Goal: Transaction & Acquisition: Purchase product/service

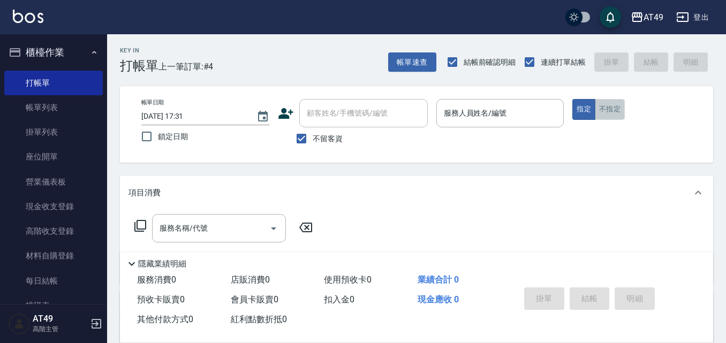
click at [605, 114] on button "不指定" at bounding box center [610, 109] width 30 height 21
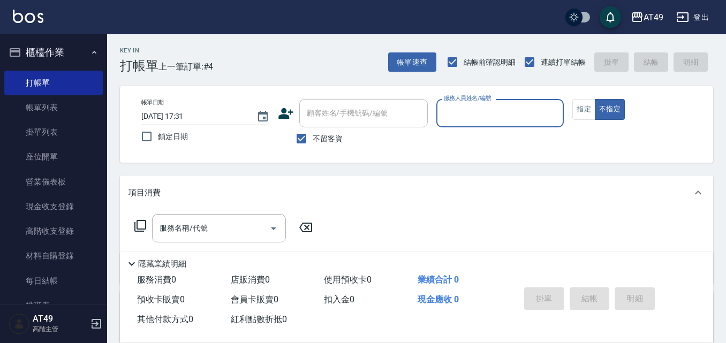
click at [505, 122] on input "服務人員姓名/編號" at bounding box center [500, 113] width 118 height 19
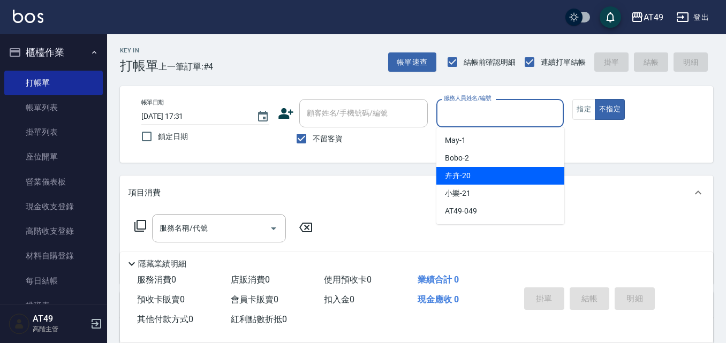
click at [476, 167] on div "卉卉 -20" at bounding box center [501, 176] width 128 height 18
type input "卉卉-20"
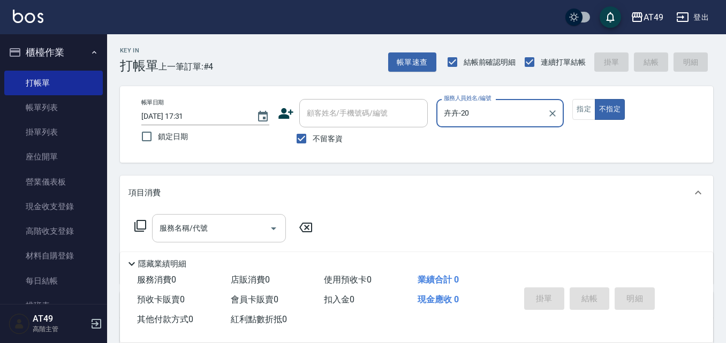
click at [226, 240] on div "服務名稱/代號" at bounding box center [219, 228] width 134 height 28
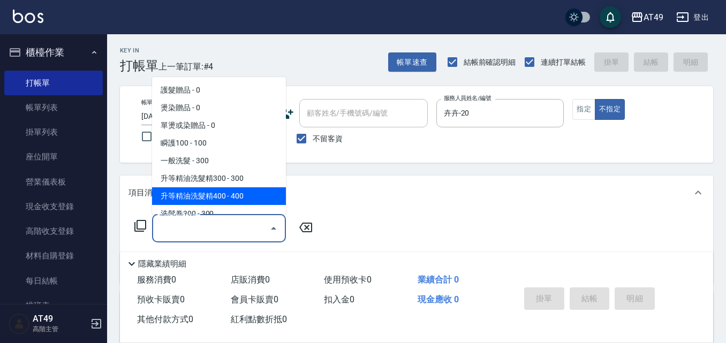
click at [141, 224] on icon at bounding box center [140, 226] width 13 height 13
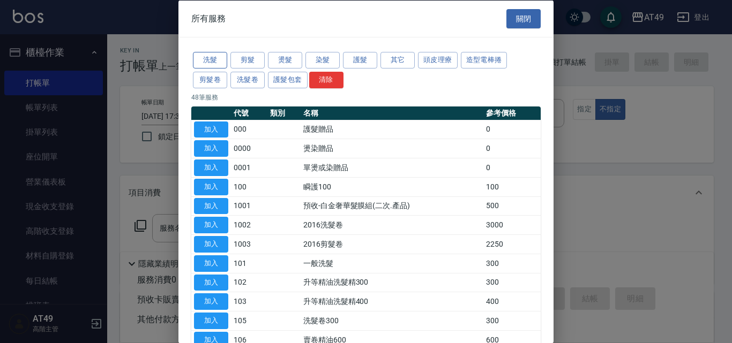
click at [211, 63] on button "洗髮" at bounding box center [210, 60] width 34 height 17
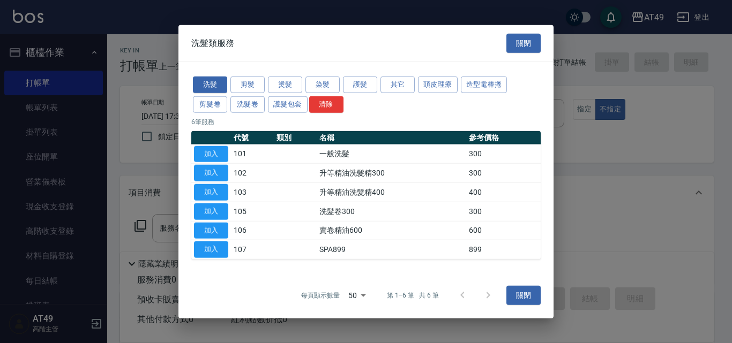
click at [347, 154] on td "一般洗髮" at bounding box center [391, 154] width 149 height 19
click at [216, 153] on button "加入" at bounding box center [211, 154] width 34 height 17
type input "一般洗髮(101)"
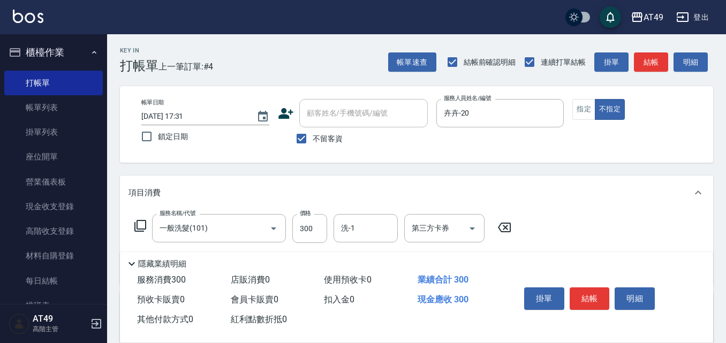
click at [137, 228] on icon at bounding box center [140, 226] width 12 height 12
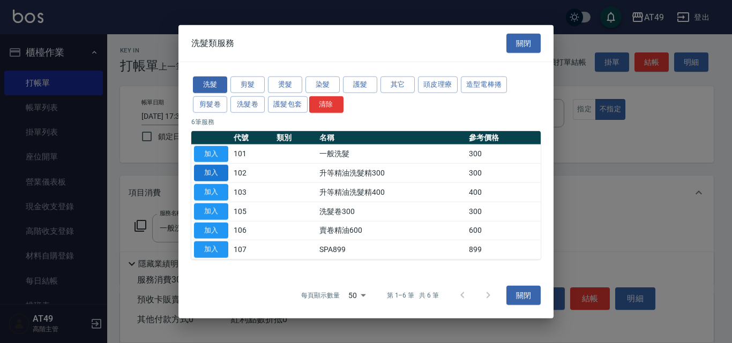
click at [212, 175] on button "加入" at bounding box center [211, 173] width 34 height 17
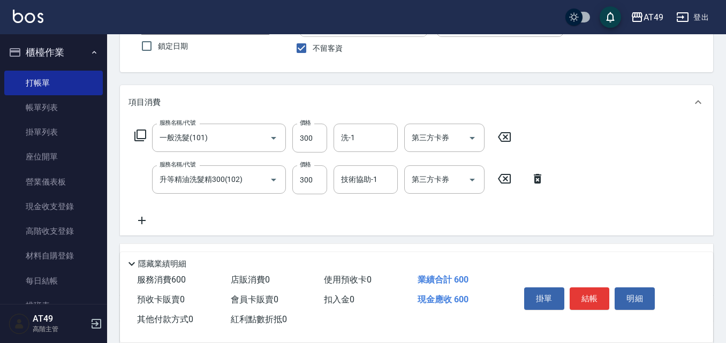
scroll to position [107, 0]
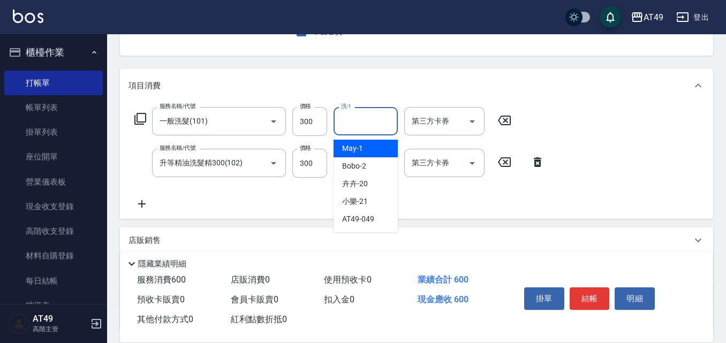
click at [366, 124] on input "洗-1" at bounding box center [366, 121] width 55 height 19
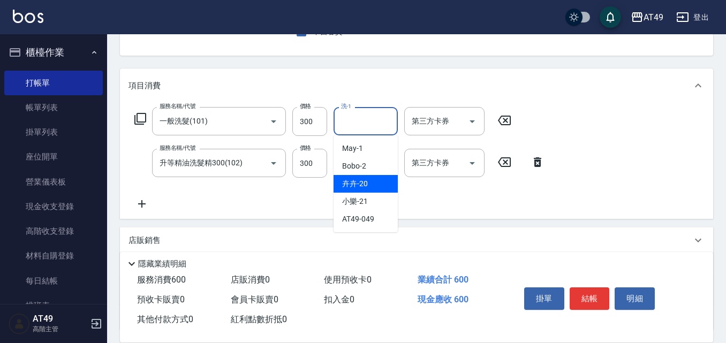
click at [365, 183] on span "卉卉 -20" at bounding box center [355, 183] width 26 height 11
type input "卉卉-20"
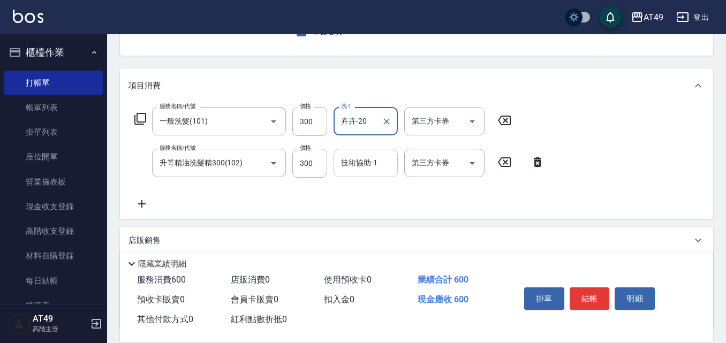
click at [368, 154] on input "技術協助-1" at bounding box center [366, 163] width 55 height 19
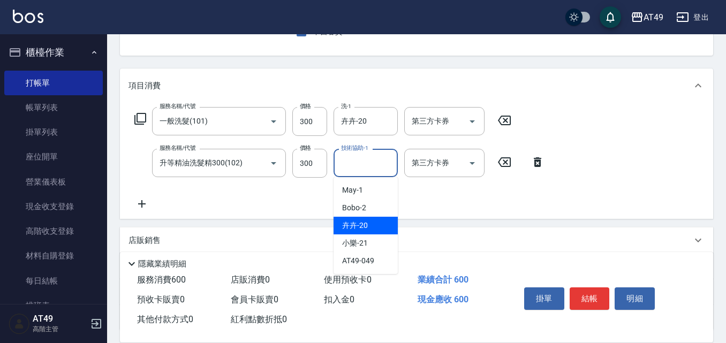
click at [376, 220] on div "卉卉 -20" at bounding box center [366, 226] width 64 height 18
type input "卉卉-20"
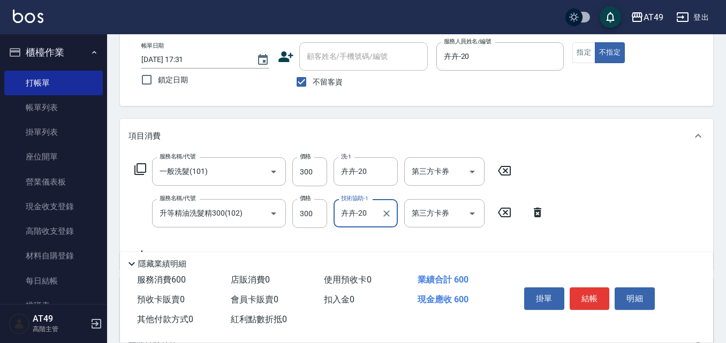
scroll to position [0, 0]
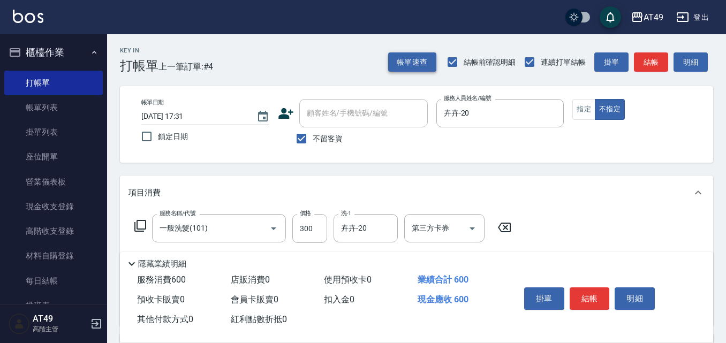
click at [407, 65] on button "帳單速查" at bounding box center [412, 62] width 48 height 20
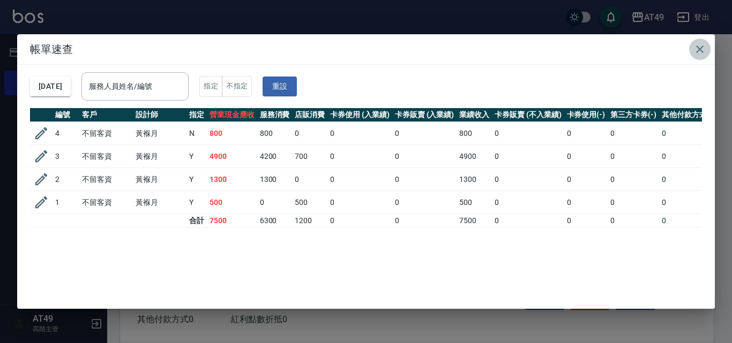
click at [701, 47] on icon "button" at bounding box center [699, 49] width 13 height 13
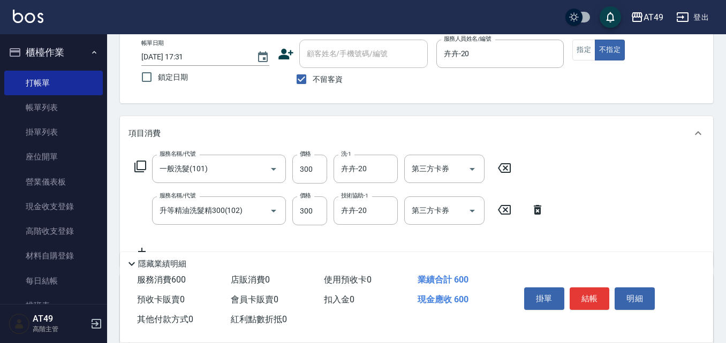
scroll to position [54, 0]
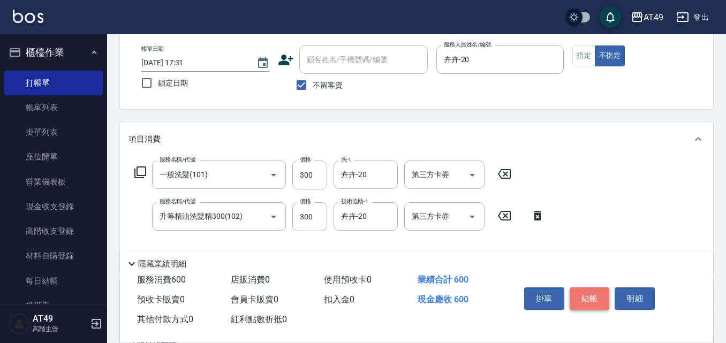
click at [595, 299] on button "結帳" at bounding box center [590, 299] width 40 height 22
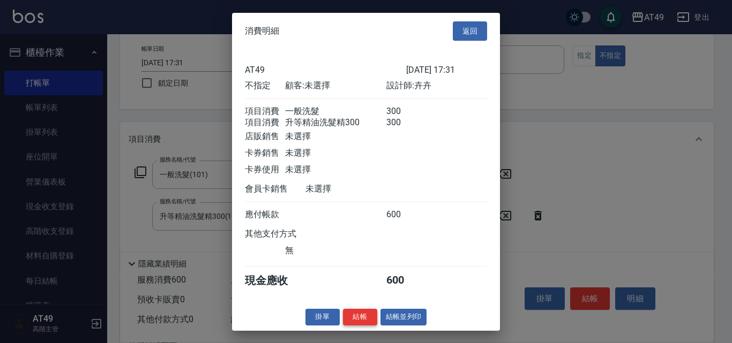
click at [363, 326] on button "結帳" at bounding box center [360, 317] width 34 height 17
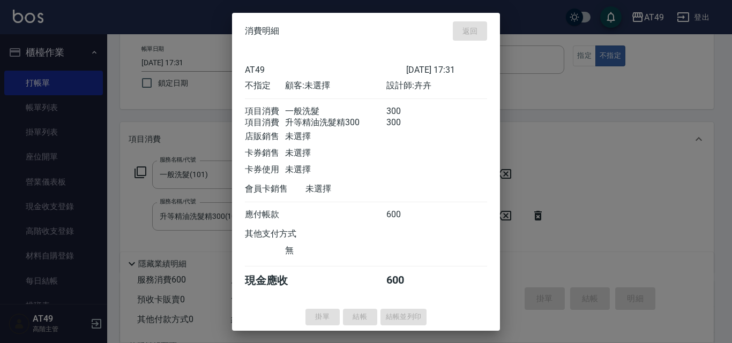
type input "[DATE] 19:35"
